Goal: Task Accomplishment & Management: Manage account settings

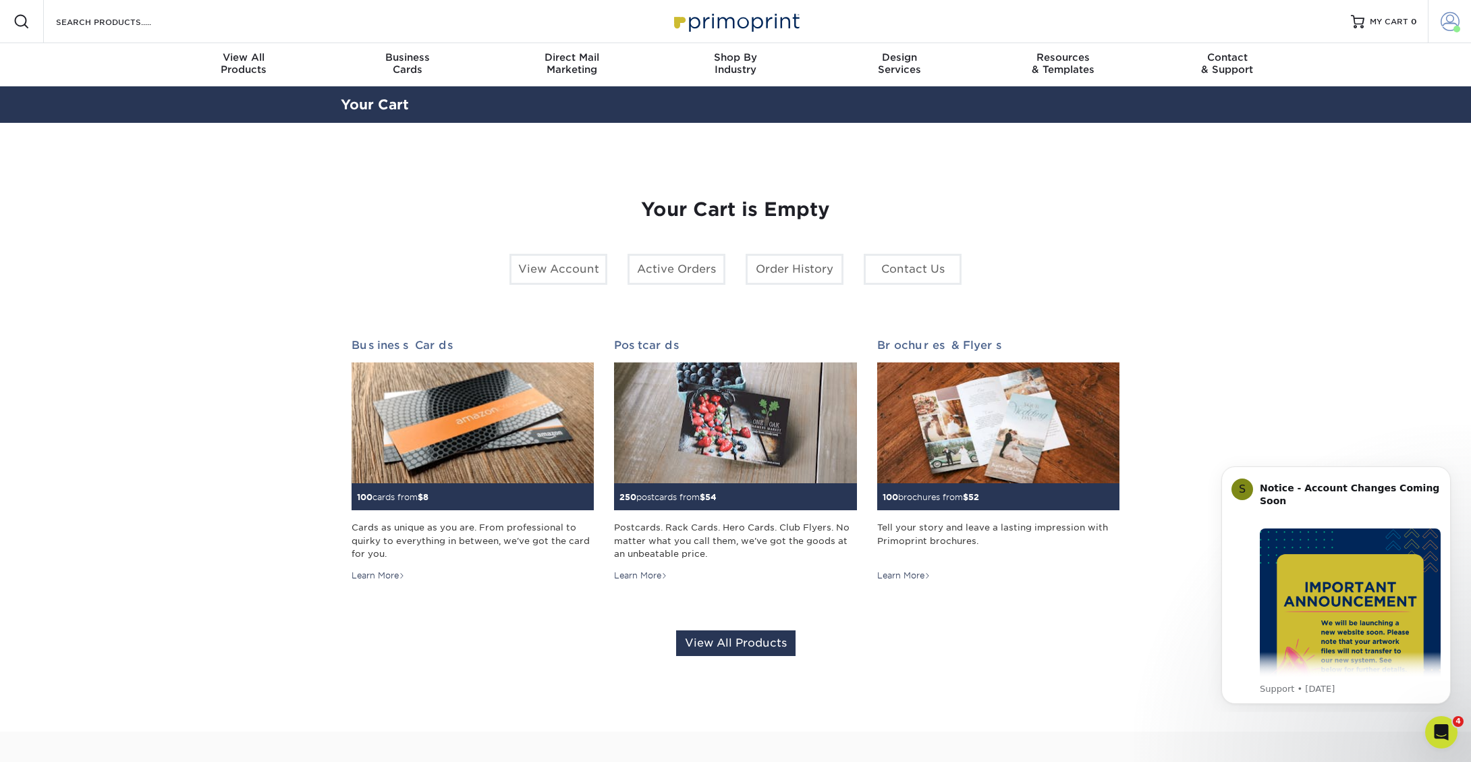
click at [1458, 24] on span at bounding box center [1450, 21] width 19 height 19
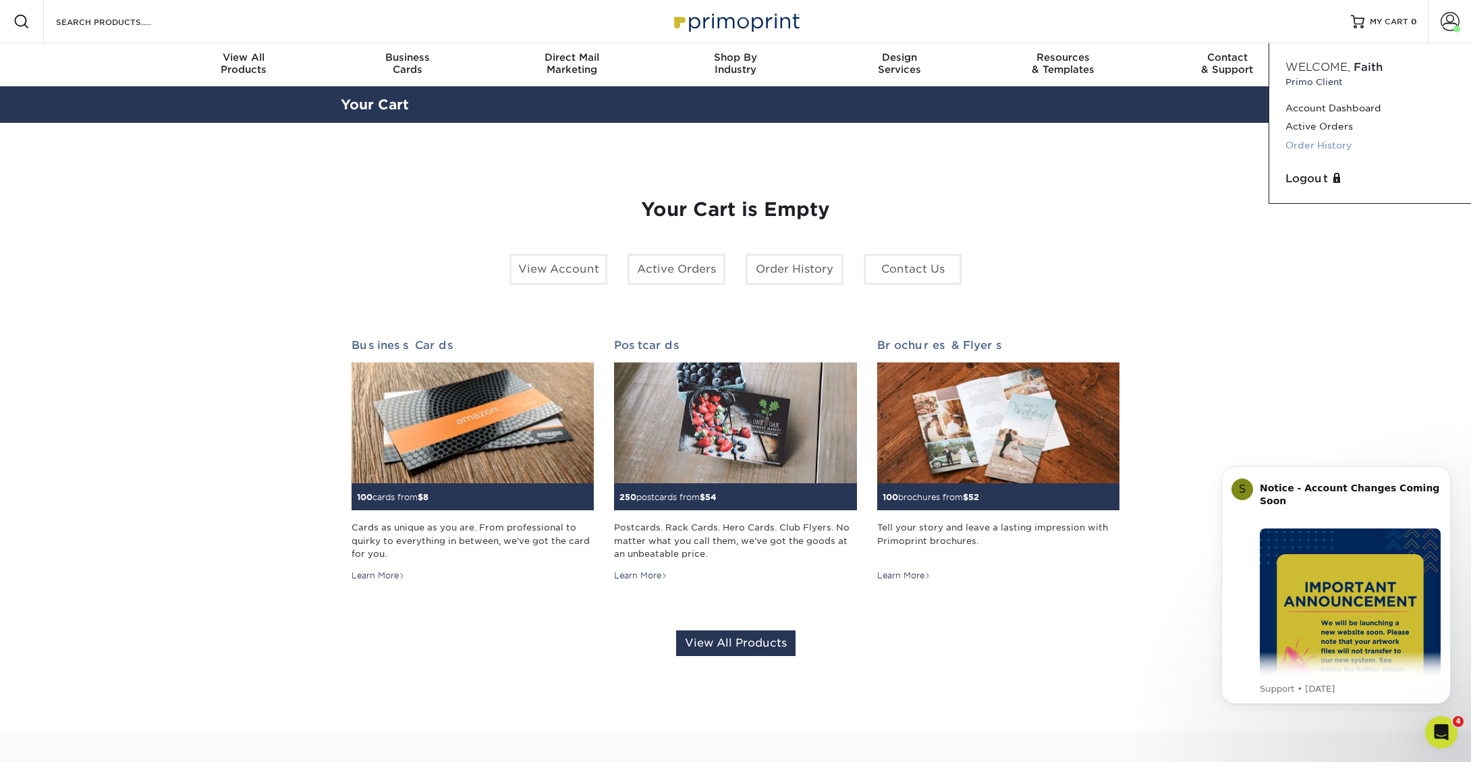
click at [1327, 148] on link "Order History" at bounding box center [1370, 145] width 169 height 18
